Goal: Transaction & Acquisition: Purchase product/service

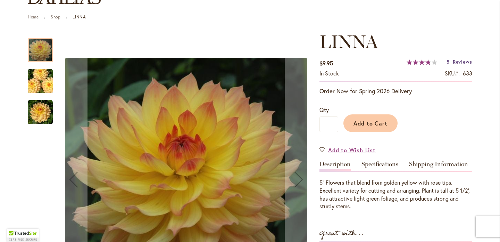
scroll to position [73, 0]
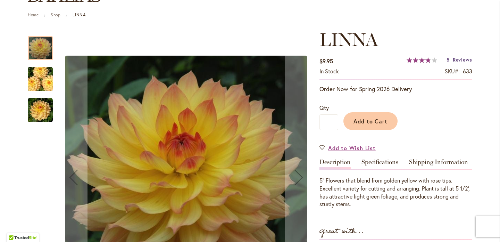
click at [458, 59] on span "Reviews" at bounding box center [462, 59] width 19 height 7
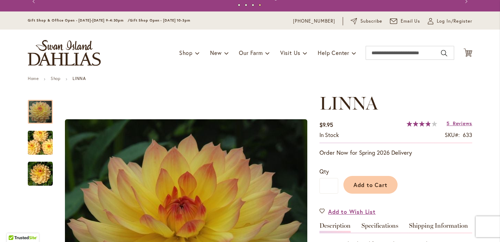
scroll to position [8, 0]
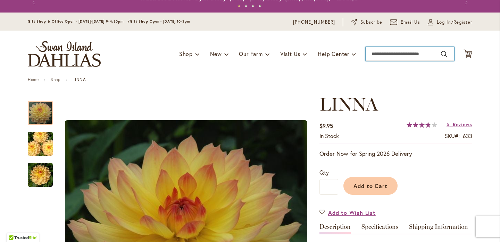
click at [377, 55] on input "Search" at bounding box center [410, 54] width 89 height 14
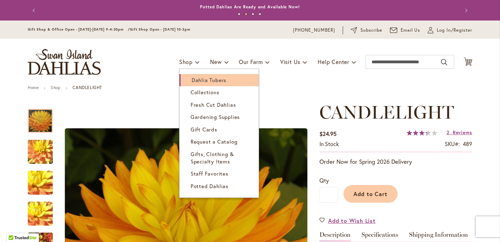
click at [202, 81] on span "Dahlia Tubers" at bounding box center [209, 79] width 35 height 7
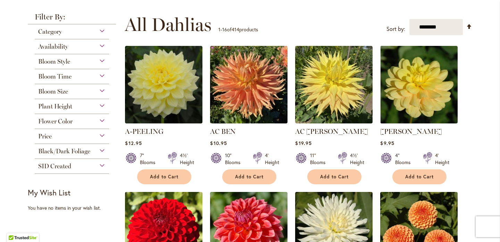
scroll to position [126, 0]
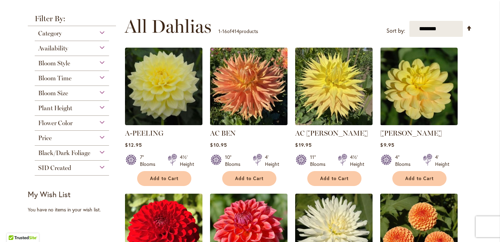
click at [65, 122] on span "Flower Color" at bounding box center [55, 123] width 34 height 8
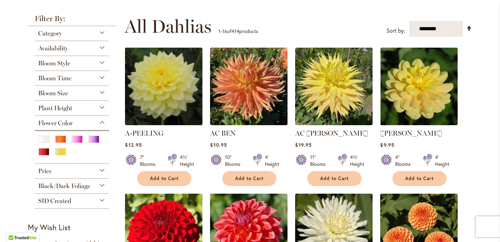
click at [61, 146] on div at bounding box center [71, 147] width 67 height 25
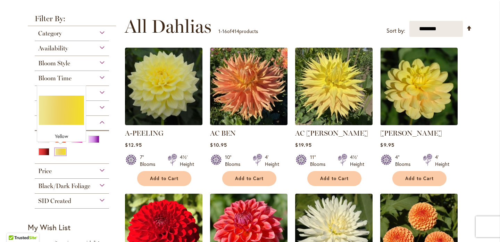
click at [60, 149] on div "Yellow" at bounding box center [60, 151] width 11 height 7
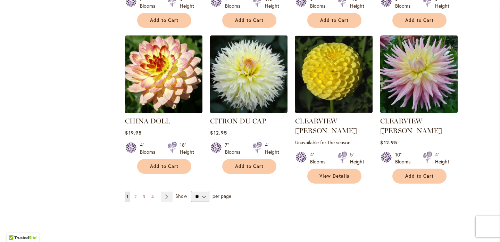
scroll to position [566, 0]
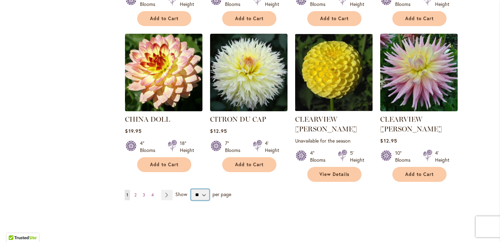
click at [201, 189] on select "** ** ** **" at bounding box center [200, 194] width 18 height 11
select select "**"
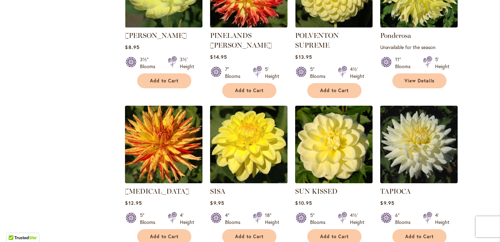
scroll to position [1854, 0]
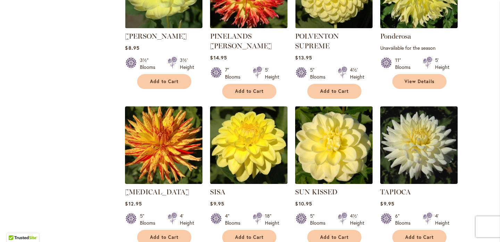
click at [324, 122] on img at bounding box center [333, 144] width 81 height 81
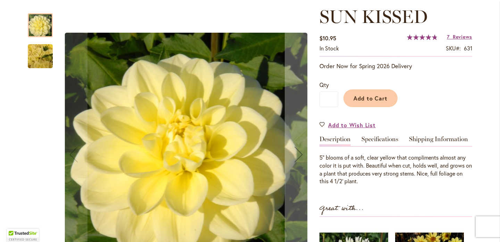
scroll to position [99, 0]
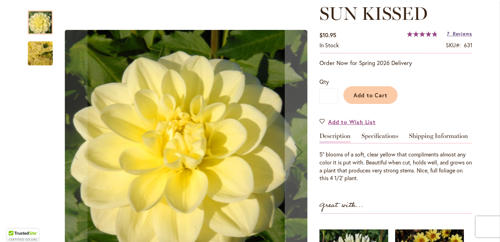
click at [465, 33] on span "Reviews" at bounding box center [462, 33] width 19 height 7
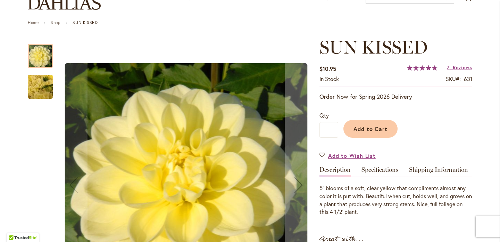
scroll to position [63, 0]
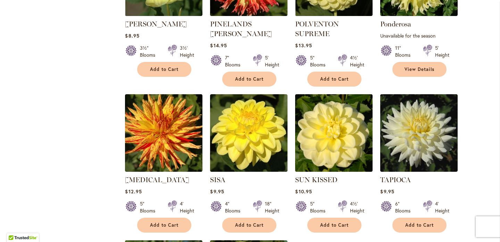
scroll to position [1867, 0]
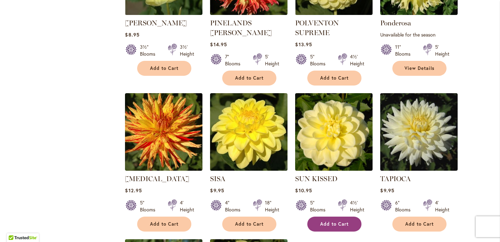
click at [330, 221] on span "Add to Cart" at bounding box center [334, 224] width 28 height 6
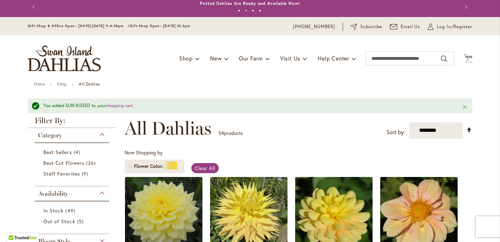
scroll to position [0, 0]
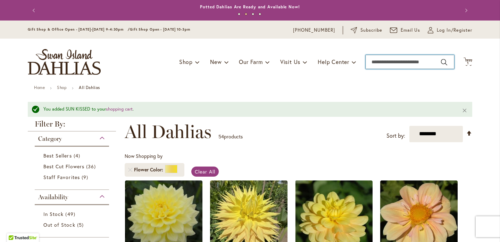
click at [392, 62] on input "Search" at bounding box center [410, 62] width 89 height 14
type input "**********"
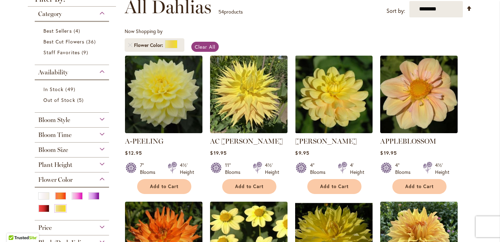
scroll to position [107, 0]
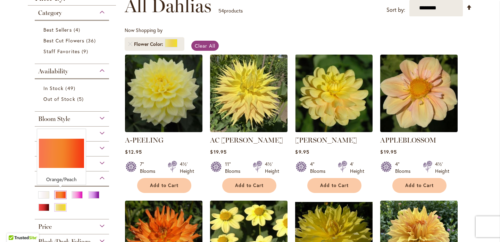
click at [60, 191] on div "Orange/Peach" at bounding box center [60, 194] width 11 height 7
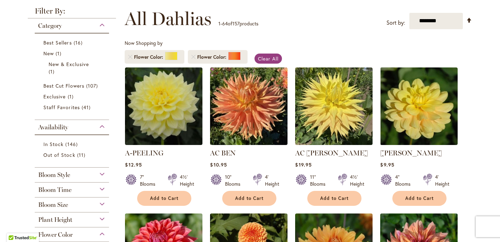
scroll to position [108, 0]
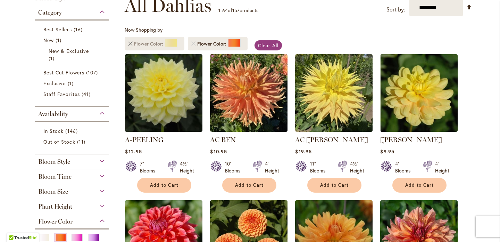
click at [130, 42] on link "Remove Flower Color Yellow" at bounding box center [130, 44] width 4 height 4
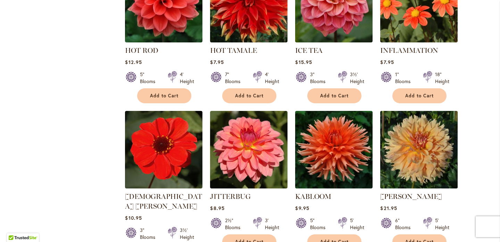
scroll to position [2313, 0]
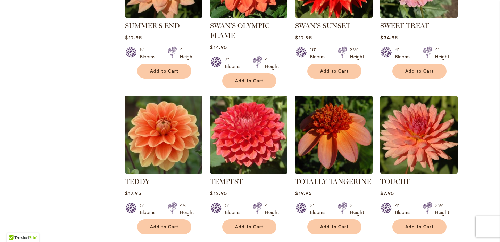
scroll to position [1573, 0]
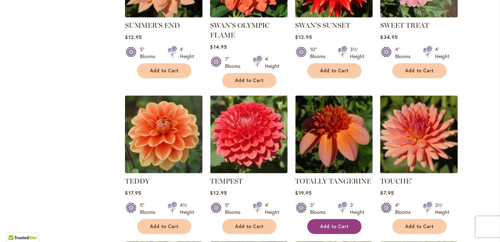
click at [335, 223] on span "Add to Cart" at bounding box center [334, 226] width 28 height 6
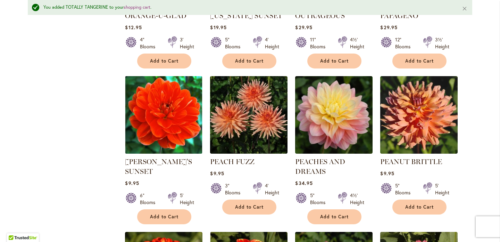
scroll to position [995, 0]
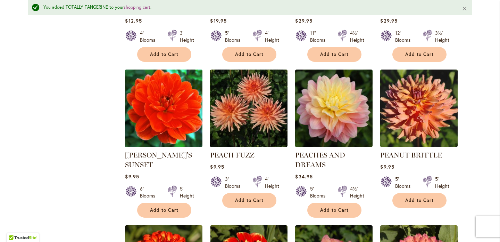
click at [173, 107] on img at bounding box center [163, 107] width 81 height 81
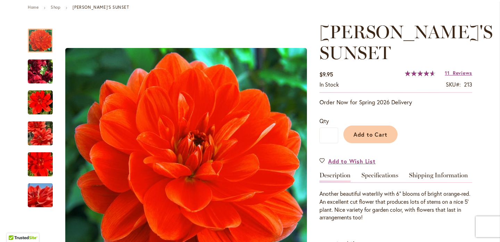
scroll to position [82, 0]
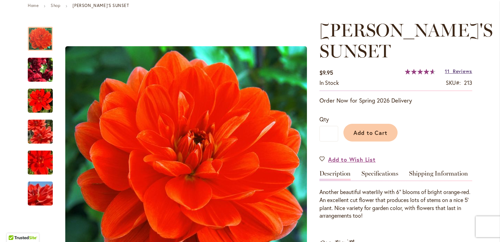
click at [463, 70] on span "Reviews" at bounding box center [462, 71] width 19 height 7
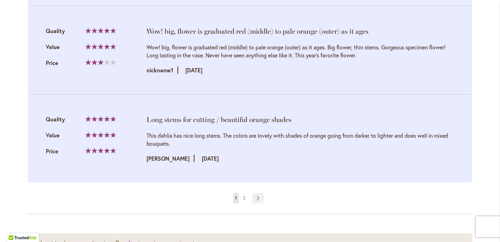
scroll to position [1563, 0]
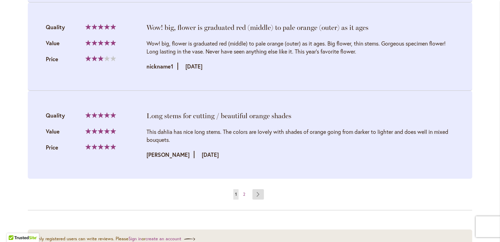
click at [258, 189] on link "Page Next" at bounding box center [257, 194] width 11 height 10
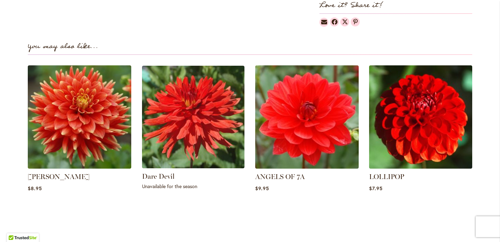
scroll to position [486, 0]
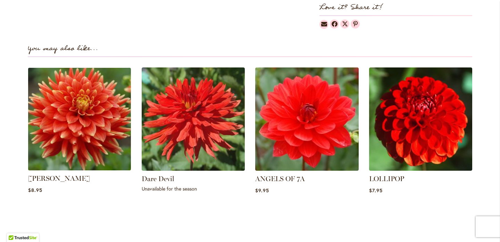
click at [82, 130] on img at bounding box center [80, 119] width 108 height 108
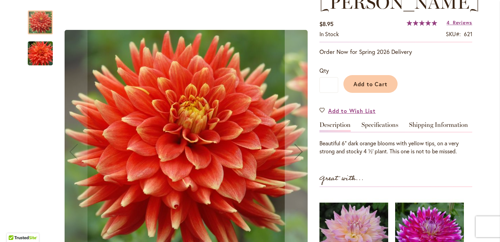
scroll to position [111, 0]
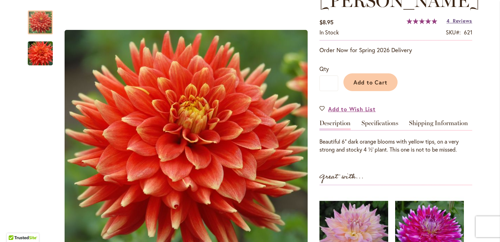
click at [465, 20] on span "Reviews" at bounding box center [462, 20] width 19 height 7
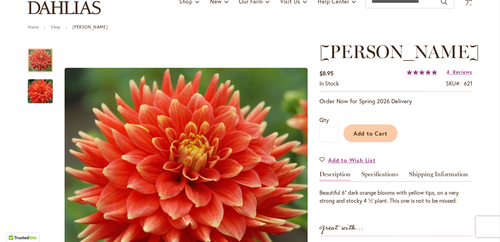
scroll to position [94, 0]
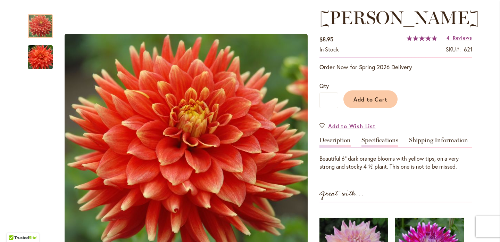
click at [375, 141] on link "Specifications" at bounding box center [379, 142] width 37 height 10
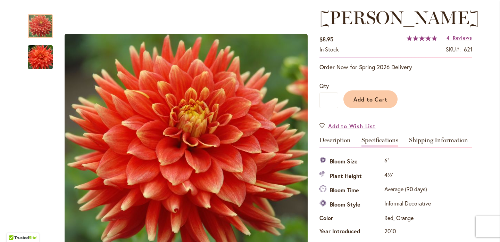
scroll to position [231, 0]
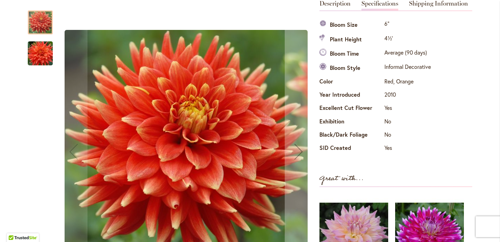
click at [39, 58] on img "STEVEN DAVID" at bounding box center [40, 53] width 50 height 33
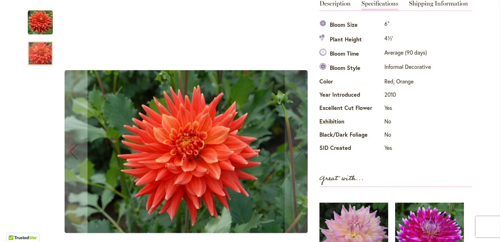
click at [41, 33] on img "STEVEN DAVID" at bounding box center [40, 22] width 25 height 25
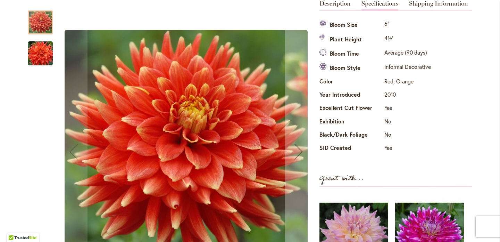
click at [48, 25] on div at bounding box center [40, 22] width 25 height 24
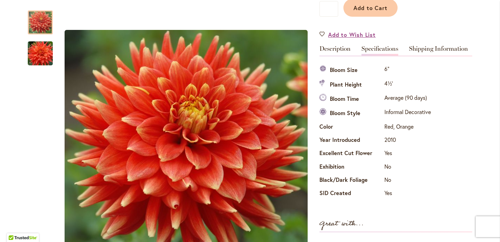
scroll to position [133, 0]
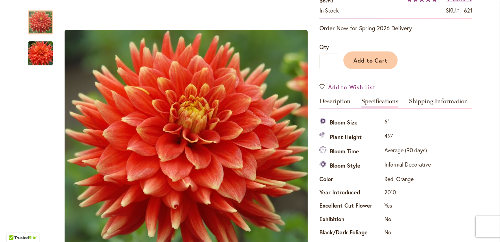
click at [386, 100] on link "Specifications" at bounding box center [379, 103] width 37 height 10
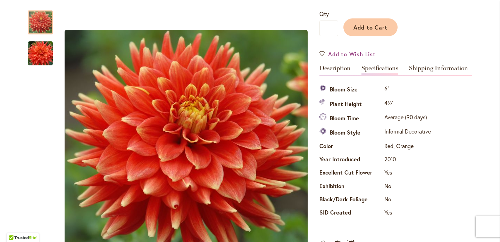
scroll to position [166, 0]
click at [343, 67] on link "Description" at bounding box center [334, 70] width 31 height 10
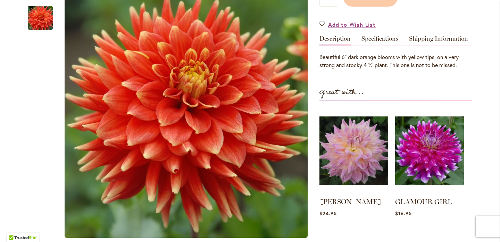
scroll to position [0, 0]
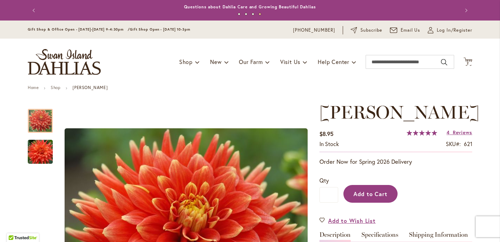
click at [368, 193] on span "Add to Cart" at bounding box center [370, 193] width 34 height 7
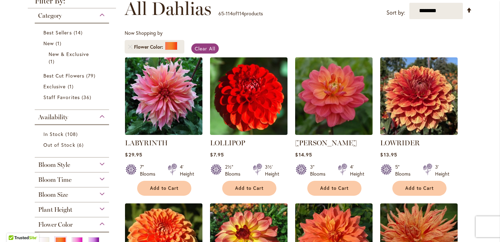
scroll to position [107, 0]
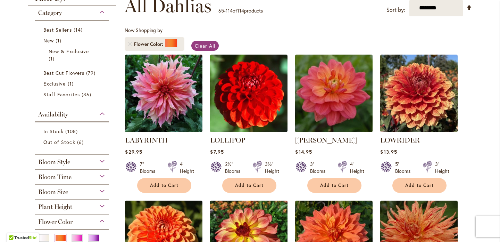
click at [330, 96] on img at bounding box center [333, 92] width 81 height 81
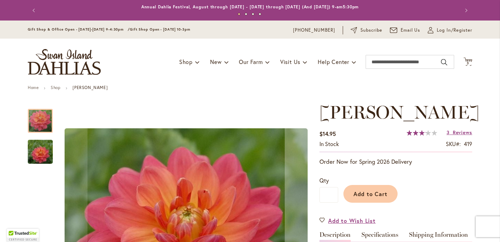
click at [41, 152] on img "LORA ASHLEY" at bounding box center [40, 151] width 50 height 33
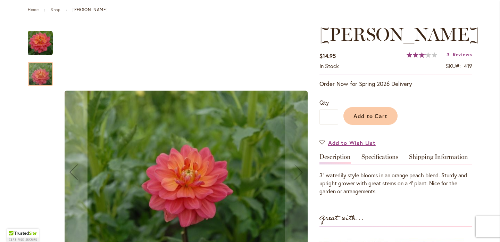
scroll to position [85, 0]
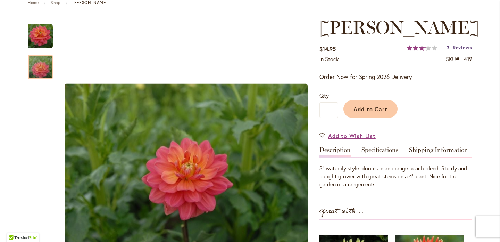
click at [458, 46] on span "Reviews" at bounding box center [462, 47] width 19 height 7
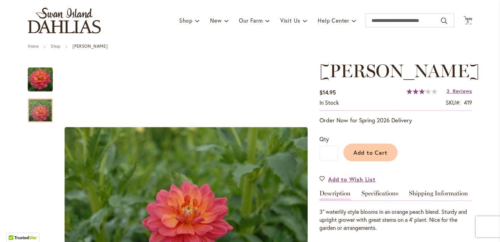
scroll to position [37, 0]
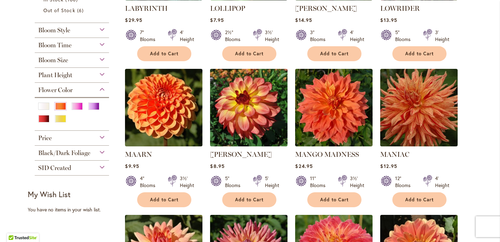
scroll to position [239, 0]
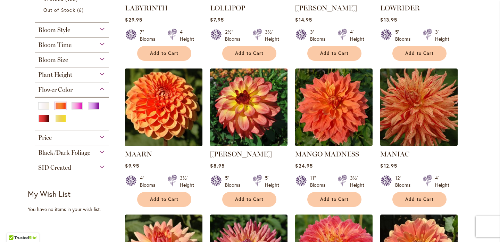
click at [165, 113] on img at bounding box center [163, 106] width 81 height 81
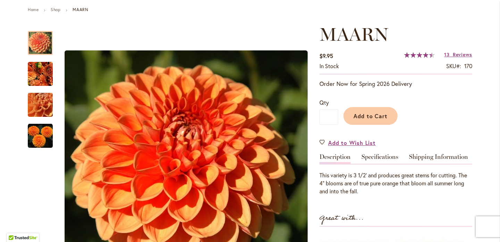
scroll to position [80, 0]
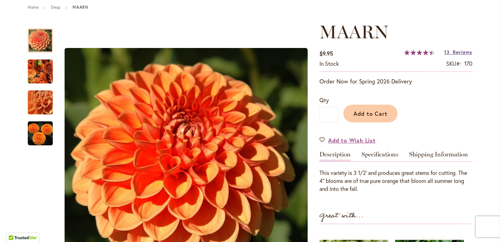
click at [454, 51] on span "Reviews" at bounding box center [462, 52] width 19 height 7
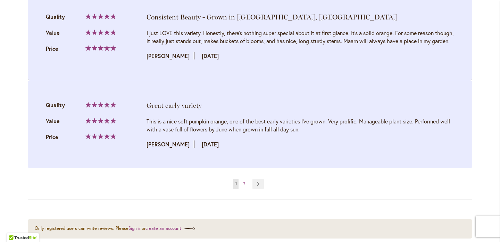
scroll to position [1441, 0]
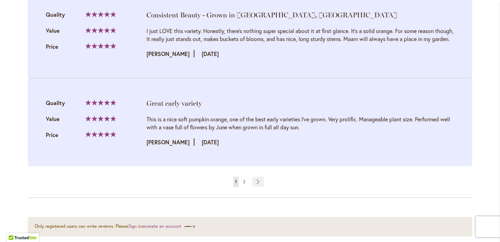
click at [246, 187] on link "Page 2" at bounding box center [244, 181] width 6 height 10
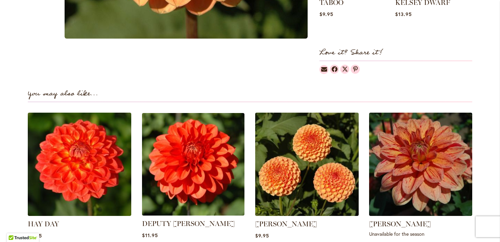
scroll to position [388, 0]
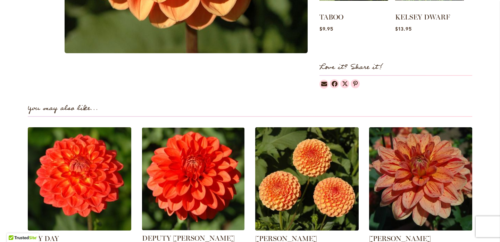
click at [192, 159] on img at bounding box center [193, 179] width 108 height 108
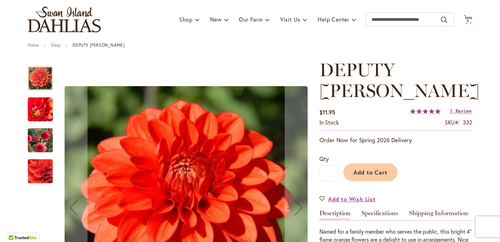
scroll to position [45, 0]
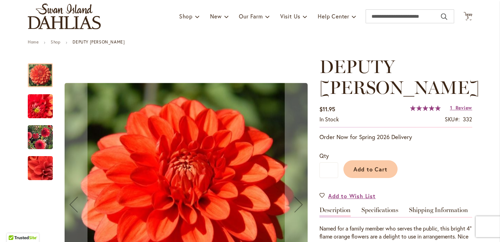
click at [41, 104] on img "DEPUTY BOB" at bounding box center [40, 106] width 49 height 48
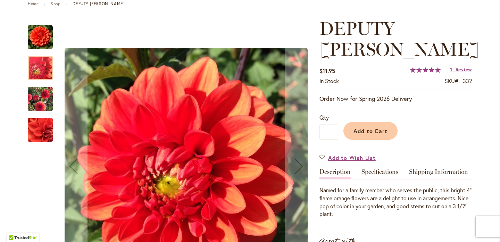
scroll to position [98, 0]
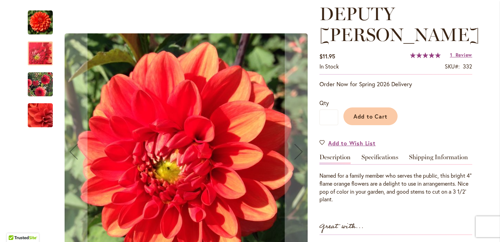
click at [39, 85] on img "DEPUTY BOB" at bounding box center [40, 85] width 50 height 40
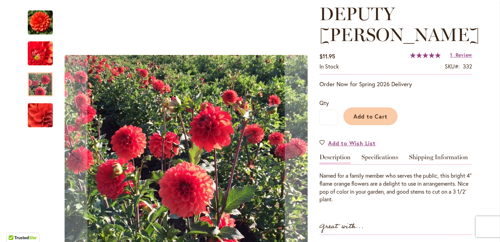
click at [39, 115] on img "DEPUTY BOB" at bounding box center [40, 115] width 49 height 48
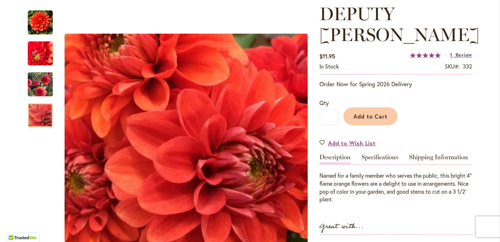
click at [456, 51] on span "Review" at bounding box center [464, 54] width 17 height 7
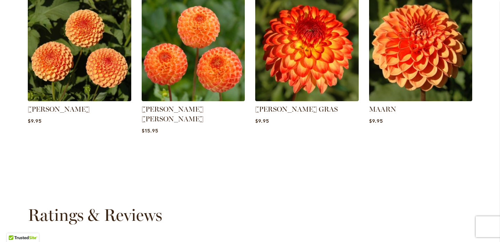
scroll to position [605, 0]
